Goal: Information Seeking & Learning: Find specific page/section

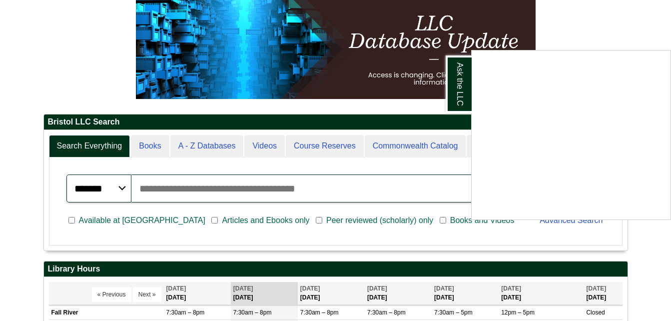
scroll to position [169, 0]
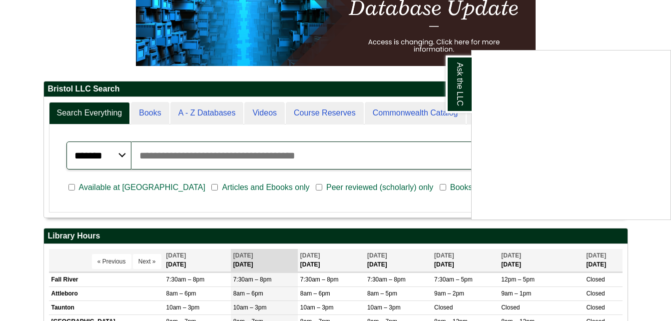
click at [208, 108] on div "Ask the LLC" at bounding box center [335, 160] width 671 height 321
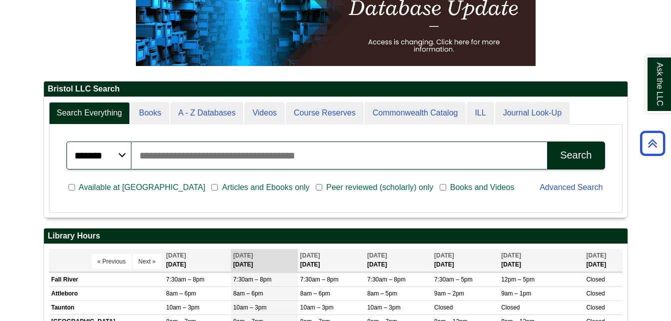
scroll to position [5, 5]
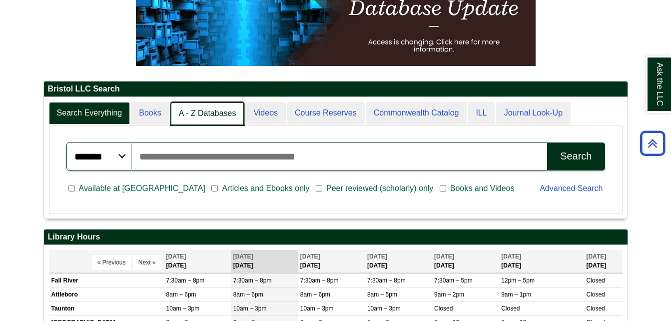
click at [208, 108] on link "A - Z Databases" at bounding box center [207, 113] width 74 height 23
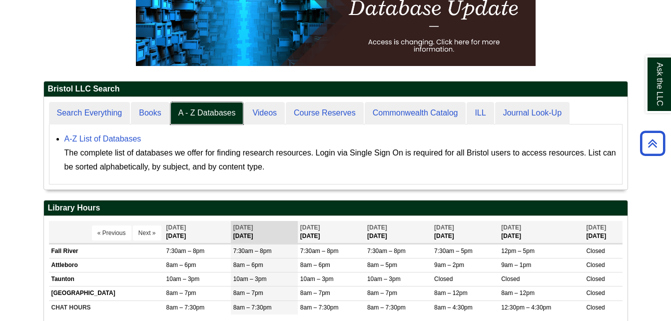
scroll to position [92, 584]
click at [117, 137] on link "A-Z List of Databases" at bounding box center [102, 138] width 77 height 8
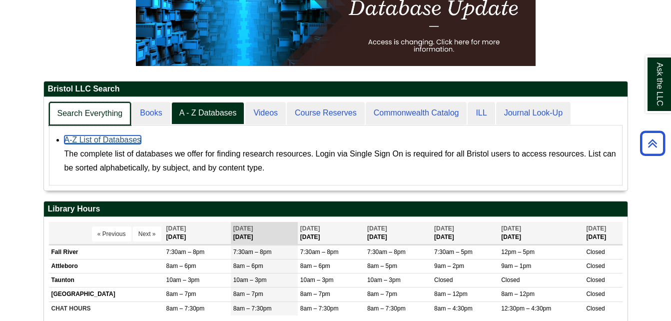
scroll to position [93, 584]
click at [122, 114] on link "Search Everything" at bounding box center [90, 113] width 82 height 23
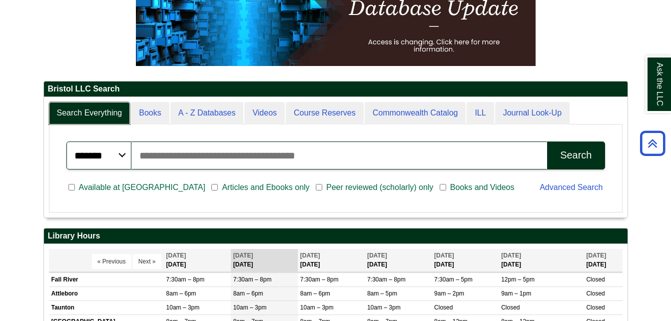
scroll to position [120, 584]
click at [173, 166] on input "Search articles, books, journals & more" at bounding box center [339, 155] width 416 height 28
click at [203, 151] on input "Search articles, books, journals & more" at bounding box center [339, 155] width 416 height 28
type input "*"
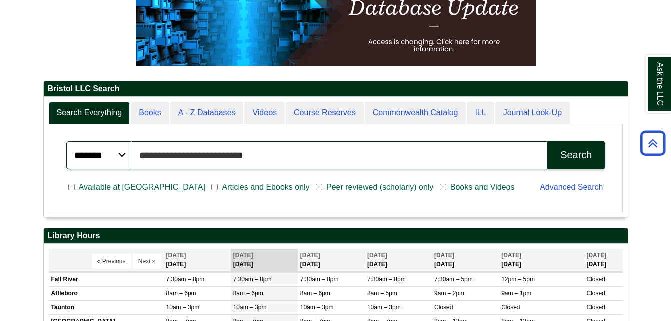
click at [242, 160] on input "**********" at bounding box center [339, 155] width 416 height 28
type input "**********"
click at [547, 141] on button "Search" at bounding box center [575, 155] width 57 height 28
click at [369, 152] on input "**********" at bounding box center [339, 155] width 416 height 28
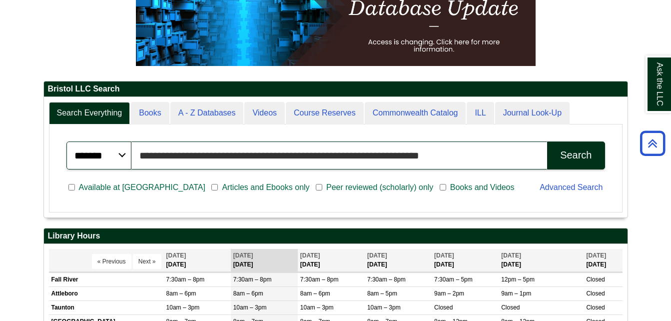
click at [369, 152] on input "**********" at bounding box center [339, 155] width 416 height 28
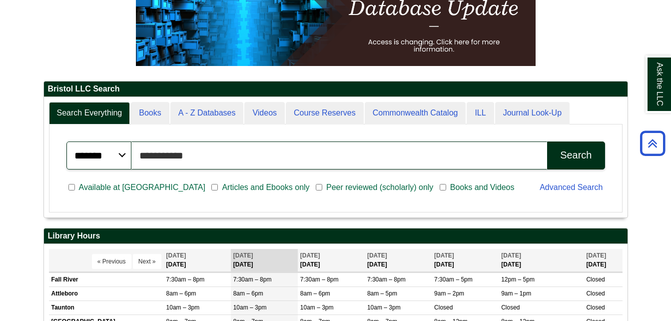
type input "**********"
click at [547, 141] on button "Search" at bounding box center [575, 155] width 57 height 28
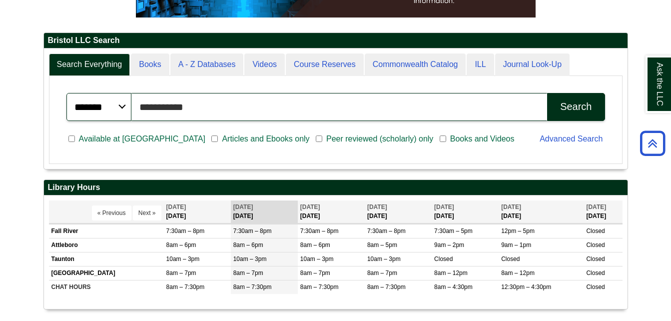
click at [191, 107] on input "**********" at bounding box center [339, 107] width 416 height 28
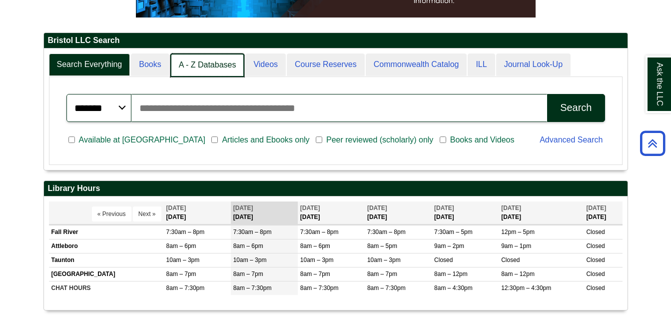
scroll to position [5, 5]
click at [192, 63] on link "A - Z Databases" at bounding box center [207, 64] width 74 height 23
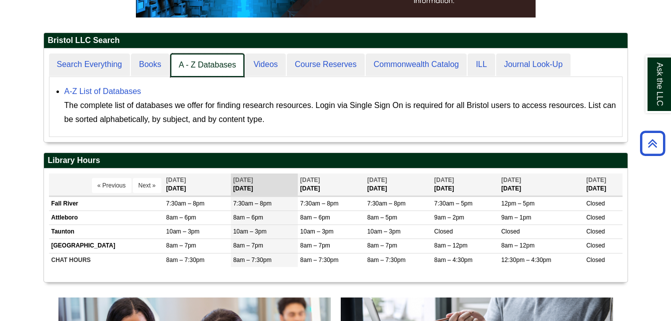
scroll to position [93, 584]
click at [195, 61] on link "A - Z Databases" at bounding box center [207, 64] width 74 height 23
click at [223, 69] on link "A - Z Databases" at bounding box center [207, 64] width 74 height 23
click at [228, 69] on link "A - Z Databases" at bounding box center [207, 64] width 74 height 23
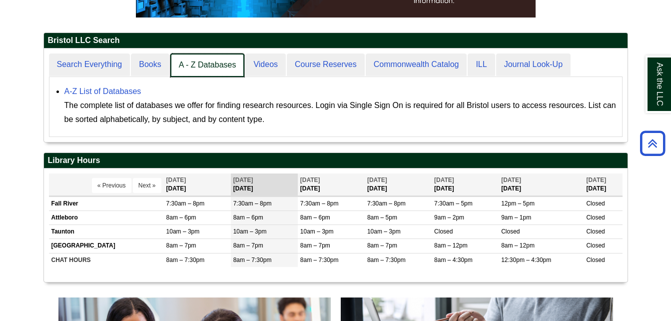
click at [228, 69] on link "A - Z Databases" at bounding box center [207, 64] width 74 height 23
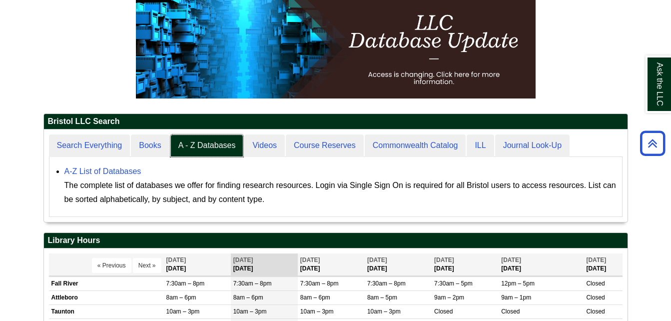
scroll to position [92, 584]
click at [140, 131] on div "Search Everything Books A - Z Databases Videos Course Reserves Commonwealth Cat…" at bounding box center [336, 175] width 584 height 92
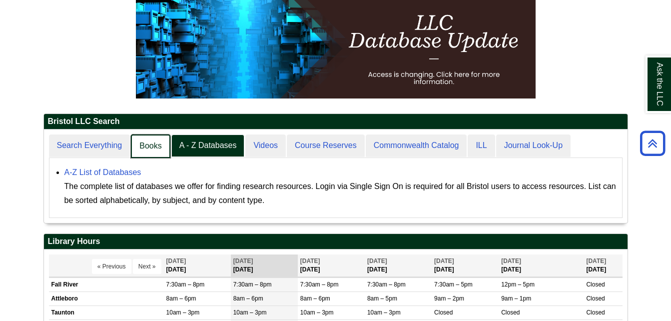
scroll to position [5, 5]
click at [153, 149] on link "Books" at bounding box center [150, 145] width 39 height 23
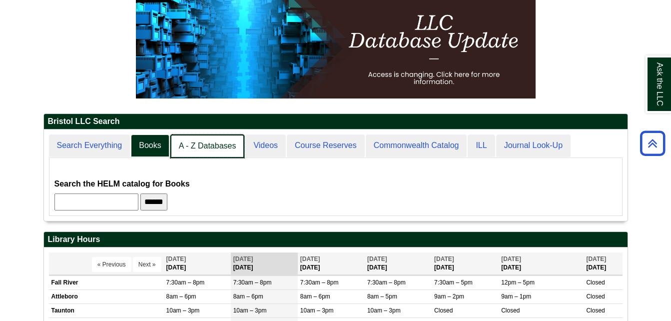
click at [206, 150] on link "A - Z Databases" at bounding box center [207, 145] width 74 height 23
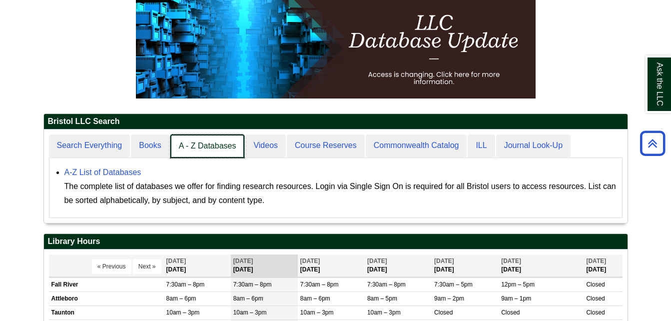
click at [206, 150] on link "A - Z Databases" at bounding box center [207, 145] width 74 height 23
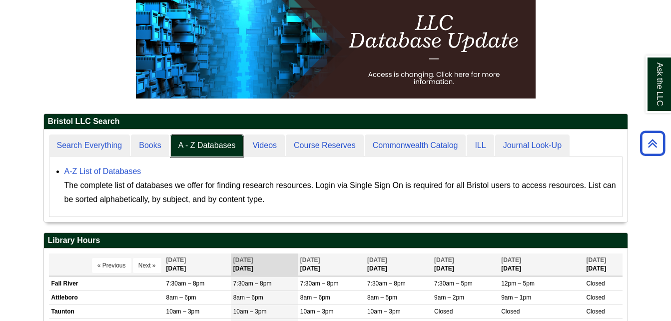
scroll to position [5, 5]
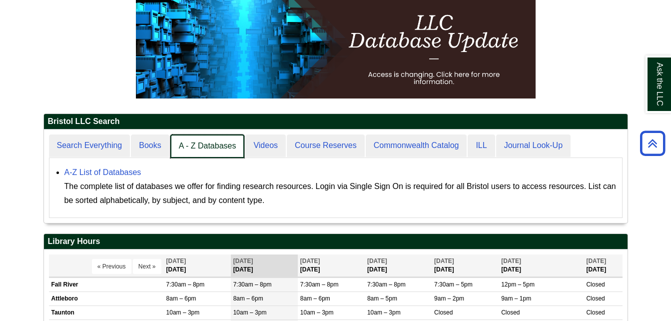
click at [201, 139] on link "A - Z Databases" at bounding box center [207, 145] width 74 height 23
click at [206, 142] on link "A - Z Databases" at bounding box center [207, 145] width 74 height 23
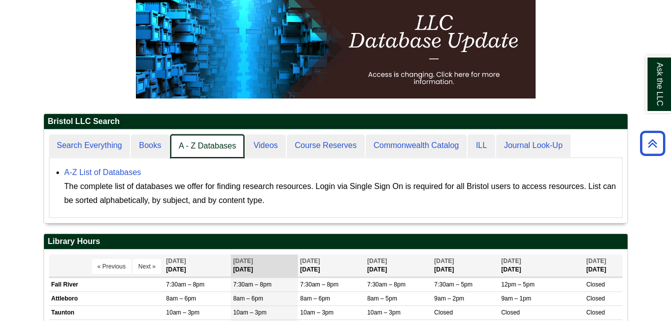
click at [206, 142] on link "A - Z Databases" at bounding box center [207, 145] width 74 height 23
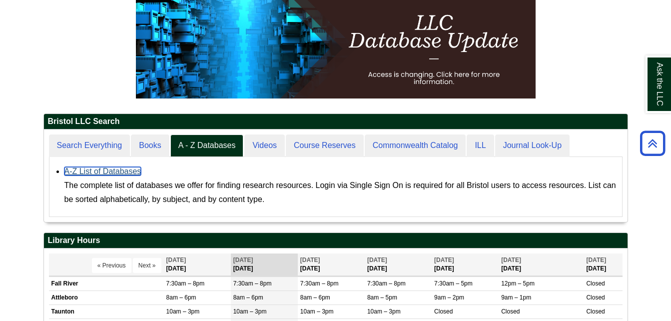
click at [122, 171] on link "A-Z List of Databases" at bounding box center [102, 171] width 77 height 8
